Goal: Information Seeking & Learning: Learn about a topic

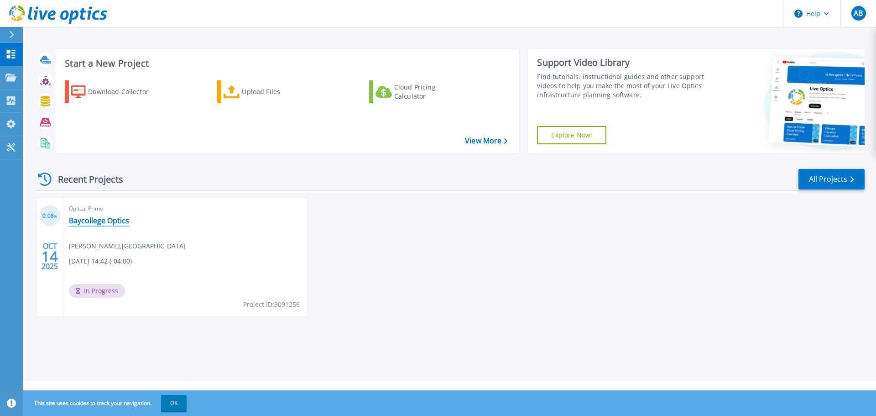
click at [123, 220] on link "Baycollege Optics" at bounding box center [99, 220] width 60 height 9
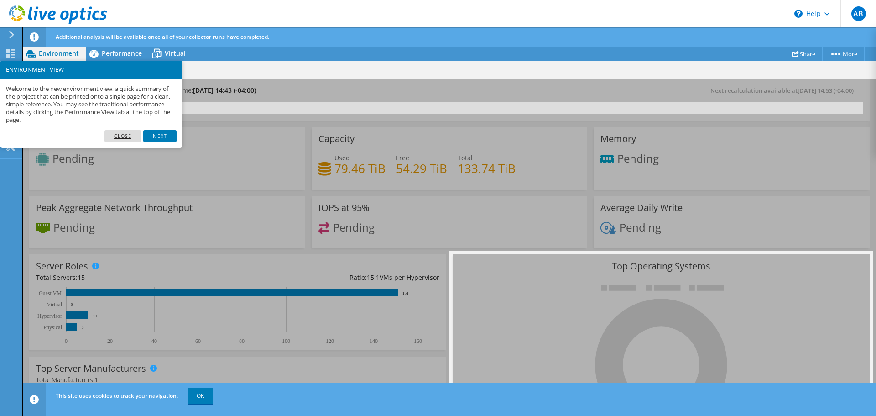
click at [122, 136] on link "Close" at bounding box center [122, 136] width 37 height 12
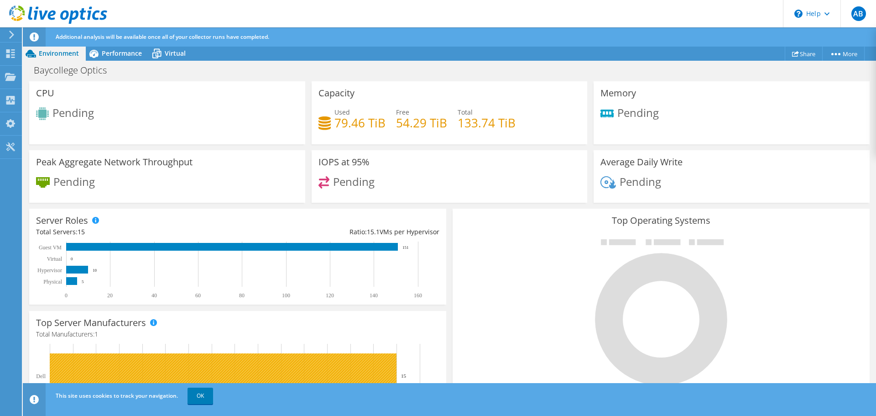
scroll to position [279, 0]
click at [196, 394] on link "OK" at bounding box center [201, 395] width 26 height 16
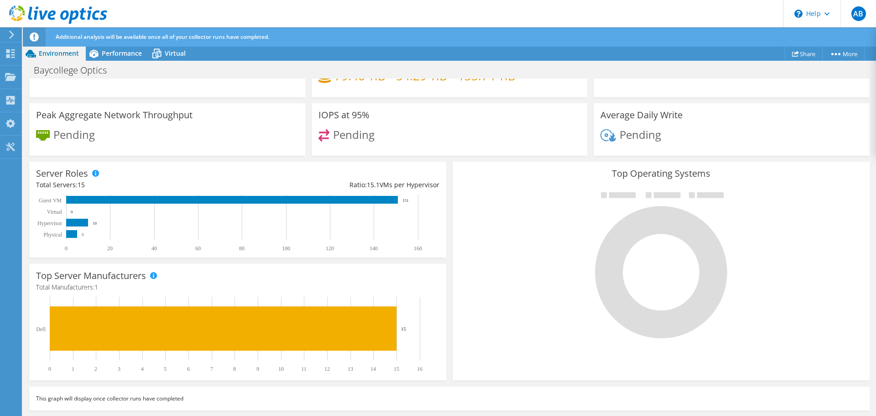
scroll to position [0, 0]
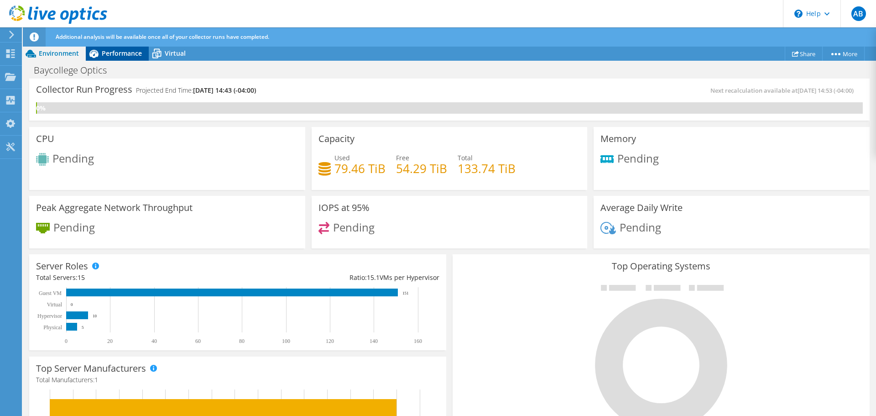
click at [134, 52] on span "Performance" at bounding box center [122, 53] width 40 height 9
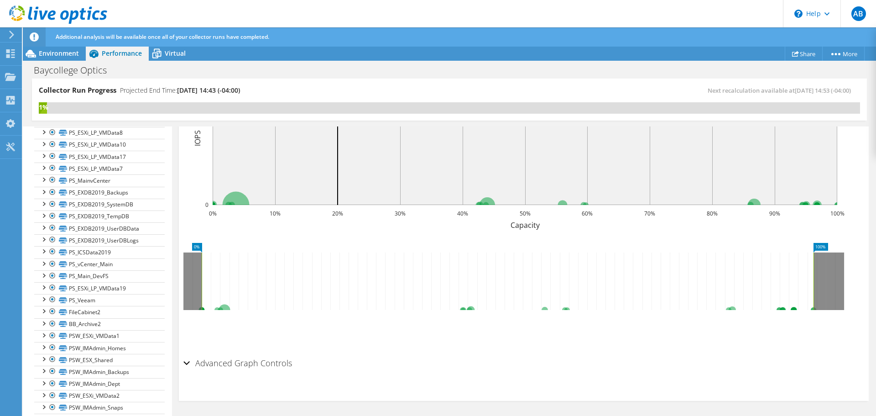
scroll to position [843, 0]
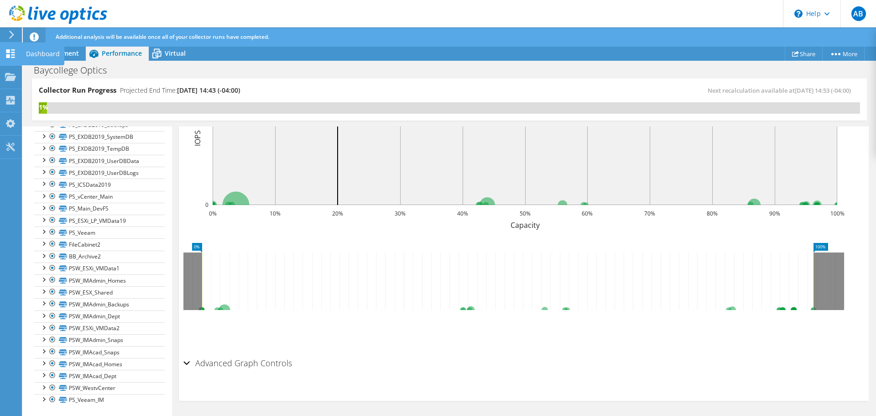
click at [10, 53] on icon at bounding box center [10, 53] width 11 height 9
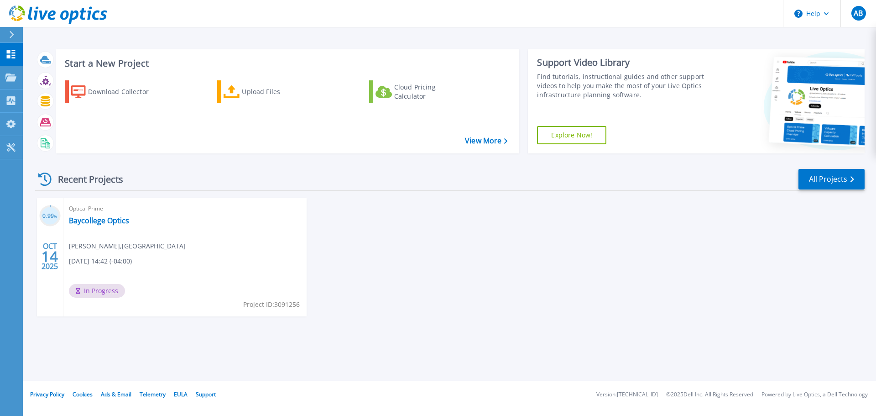
click at [110, 214] on div "Optical Prime Baycollege Optics allen beauvais , BAY DE NOC COMMUNITY COLLEGE 1…" at bounding box center [184, 257] width 243 height 118
click at [109, 218] on link "Baycollege Optics" at bounding box center [99, 220] width 60 height 9
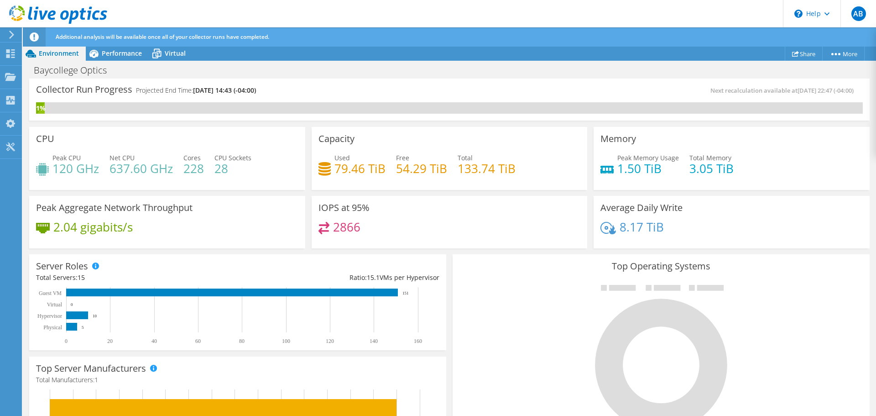
click at [593, 363] on icon at bounding box center [661, 358] width 137 height 146
